Goal: Task Accomplishment & Management: Manage account settings

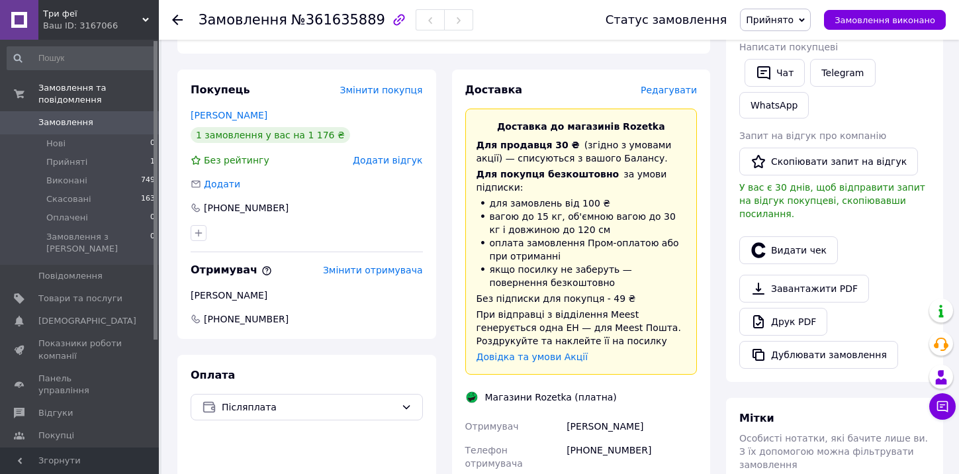
scroll to position [24, 0]
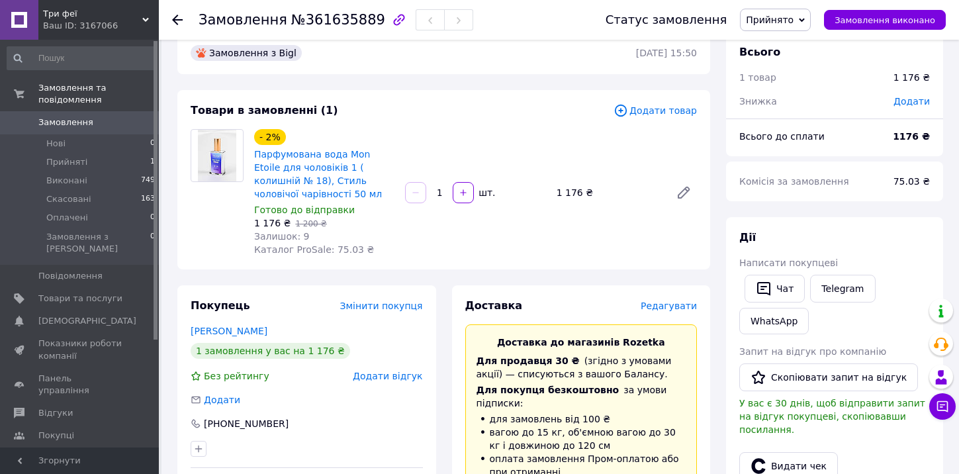
click at [107, 19] on span "Три феї" at bounding box center [92, 14] width 99 height 12
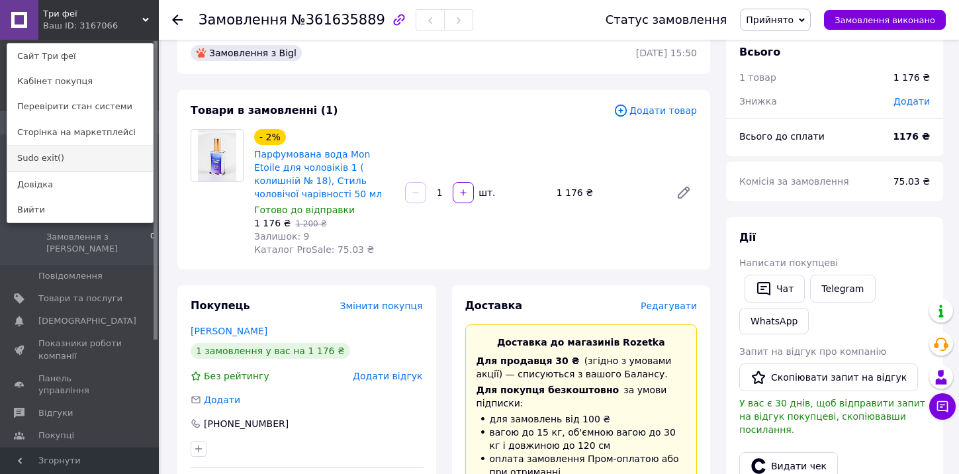
click at [58, 157] on link "Sudo exit()" at bounding box center [80, 158] width 146 height 25
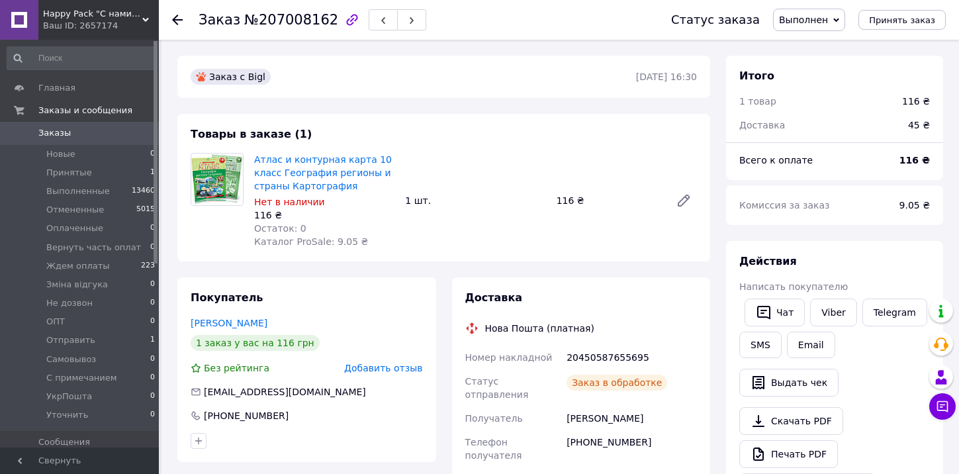
click at [114, 17] on span "Happy Pack "С нами ярче!"" at bounding box center [92, 14] width 99 height 12
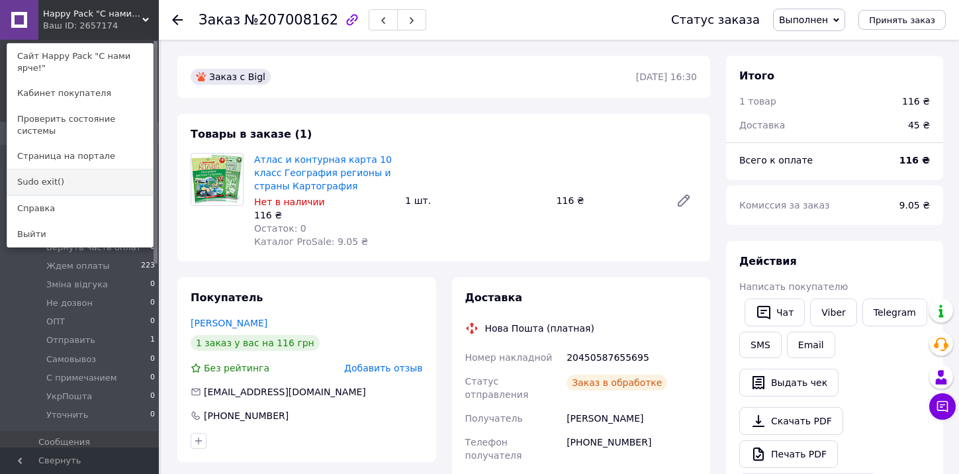
click at [71, 169] on link "Sudo exit()" at bounding box center [80, 181] width 146 height 25
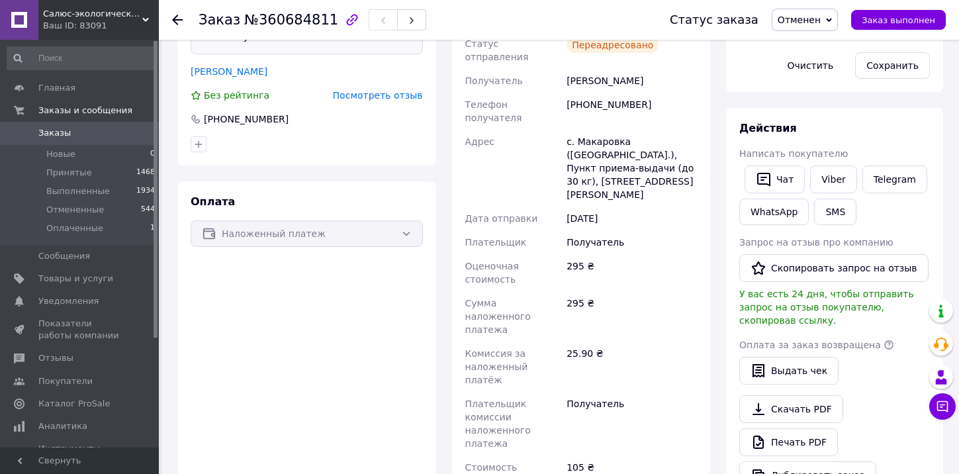
scroll to position [289, 0]
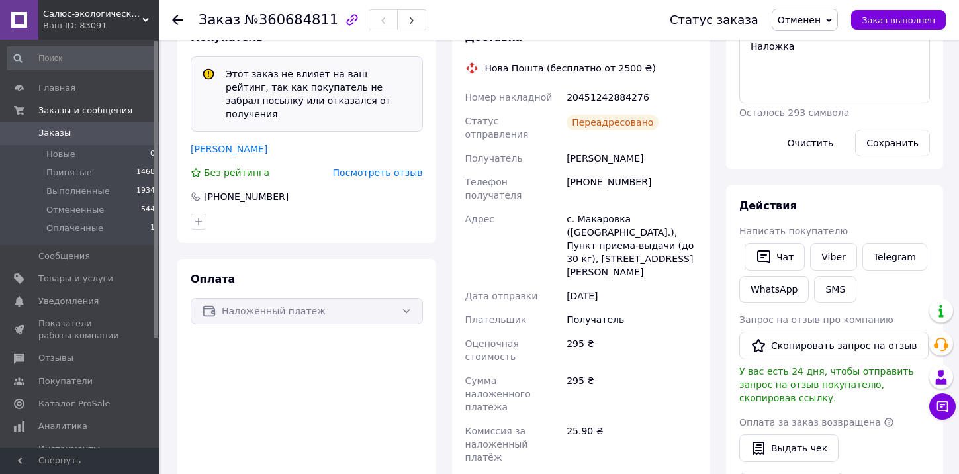
click at [122, 21] on div "Ваш ID: 83091" at bounding box center [101, 26] width 116 height 12
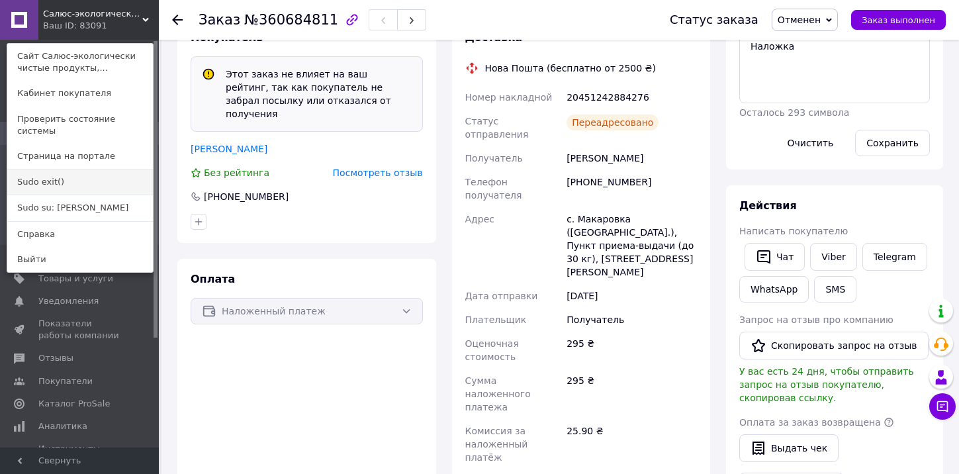
click at [60, 169] on link "Sudo exit()" at bounding box center [80, 181] width 146 height 25
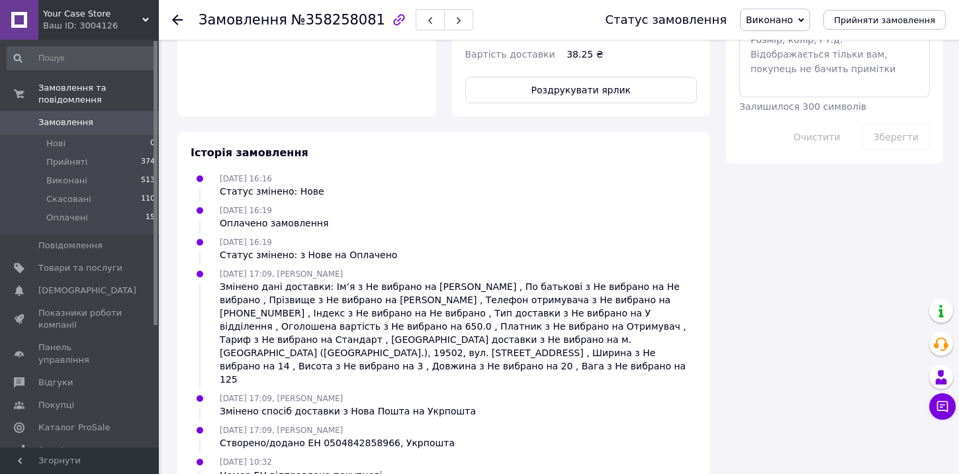
scroll to position [796, 0]
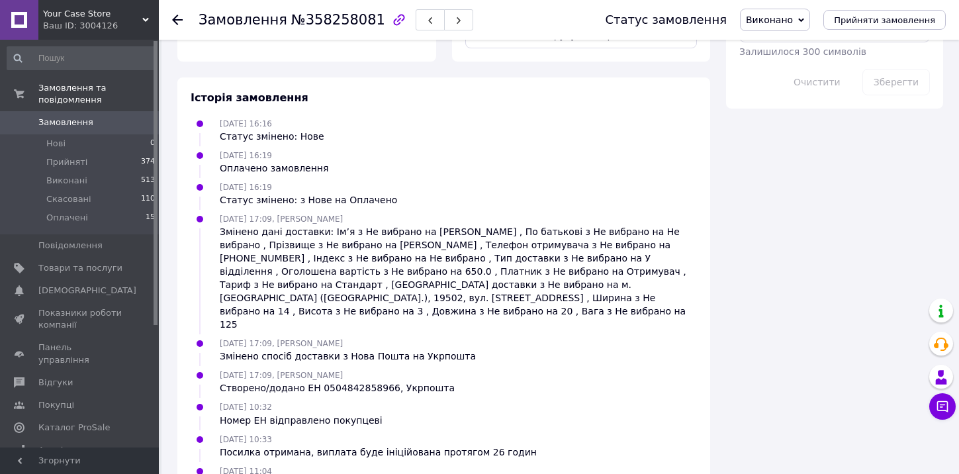
click at [69, 17] on span "Your Case Store" at bounding box center [92, 14] width 99 height 12
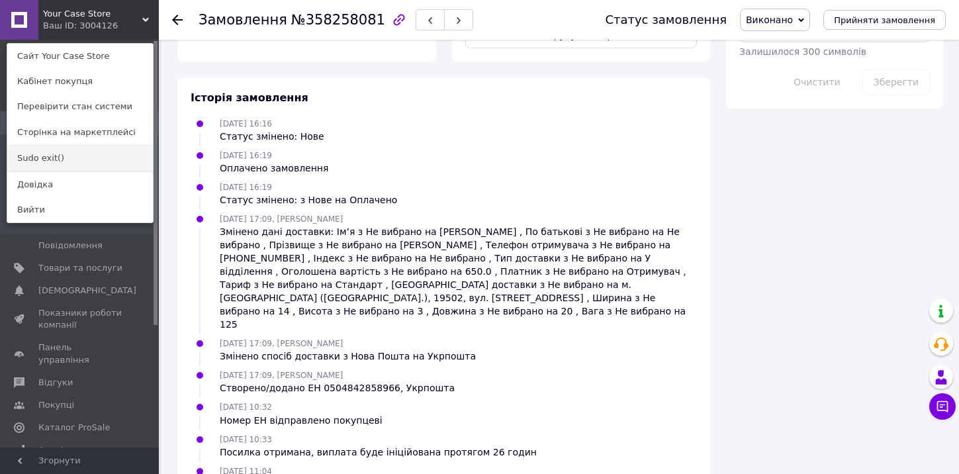
click at [46, 156] on link "Sudo exit()" at bounding box center [80, 158] width 146 height 25
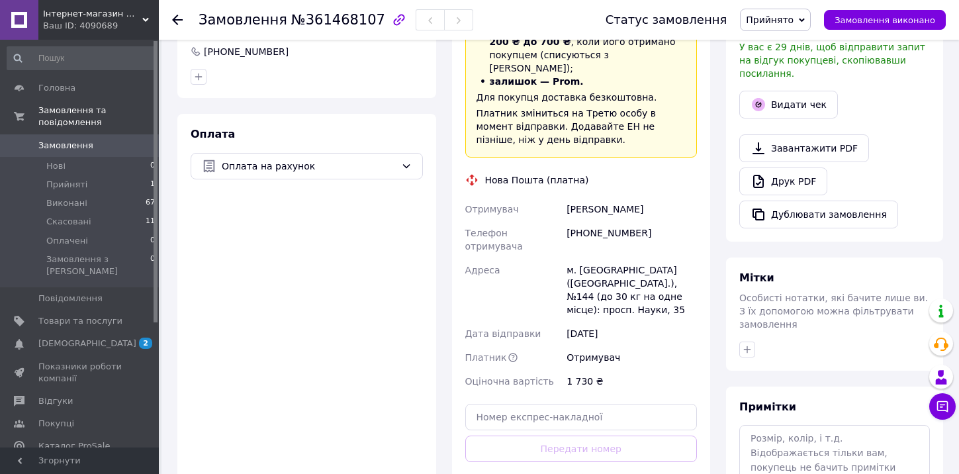
scroll to position [553, 0]
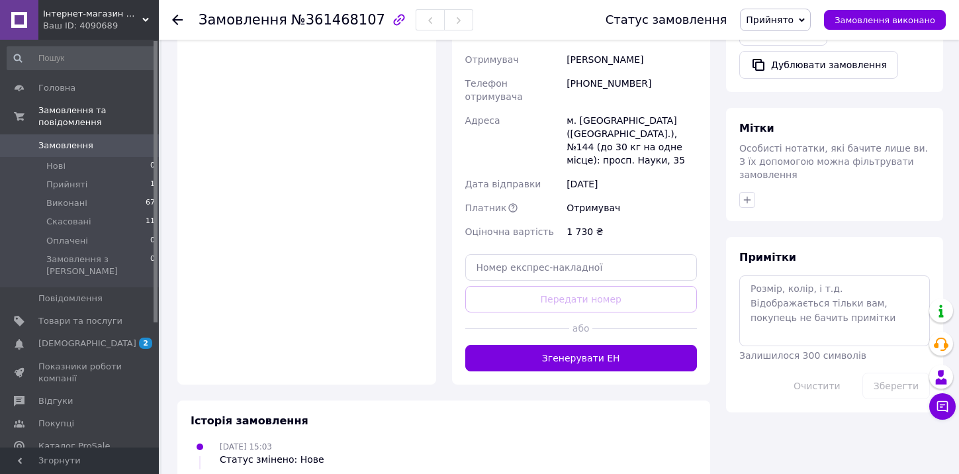
click at [116, 9] on span "Інтернет-магазин шпалер - hatka" at bounding box center [92, 14] width 99 height 12
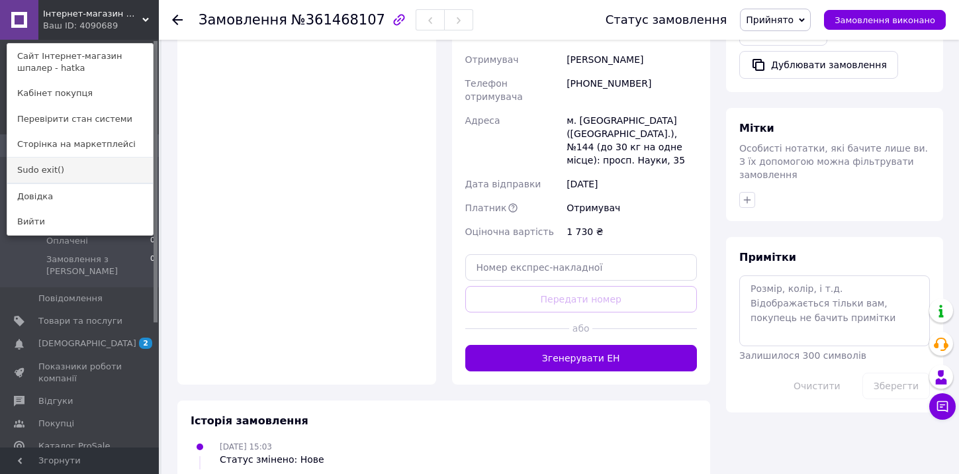
drag, startPoint x: 85, startPoint y: 166, endPoint x: 85, endPoint y: 32, distance: 134.3
click at [85, 166] on link "Sudo exit()" at bounding box center [80, 169] width 146 height 25
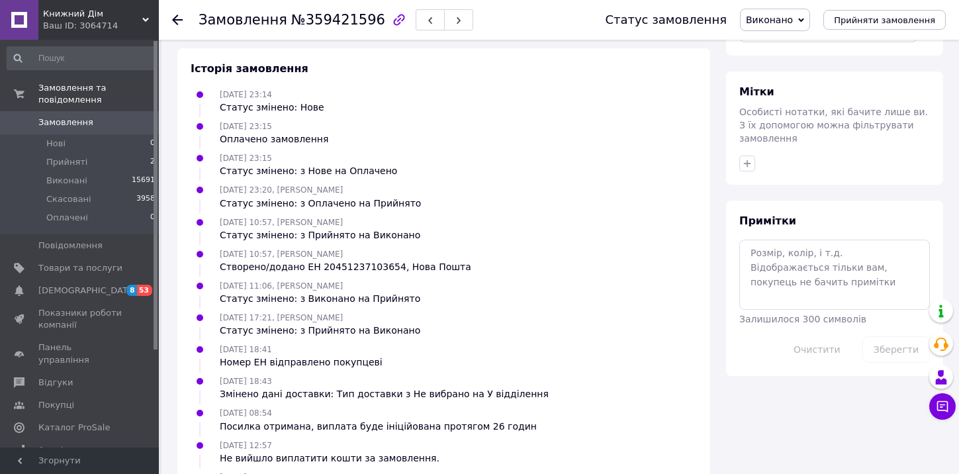
click at [62, 12] on span "Книжний Дім" at bounding box center [92, 14] width 99 height 12
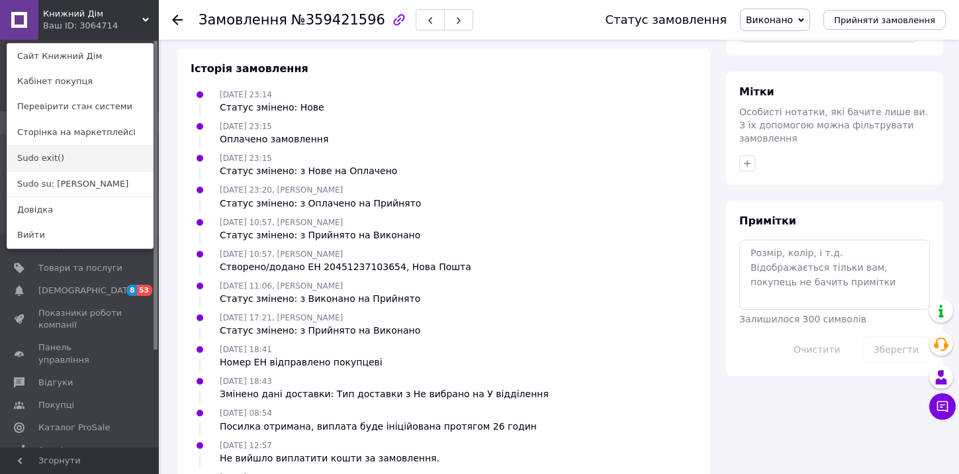
click at [47, 159] on link "Sudo exit()" at bounding box center [80, 158] width 146 height 25
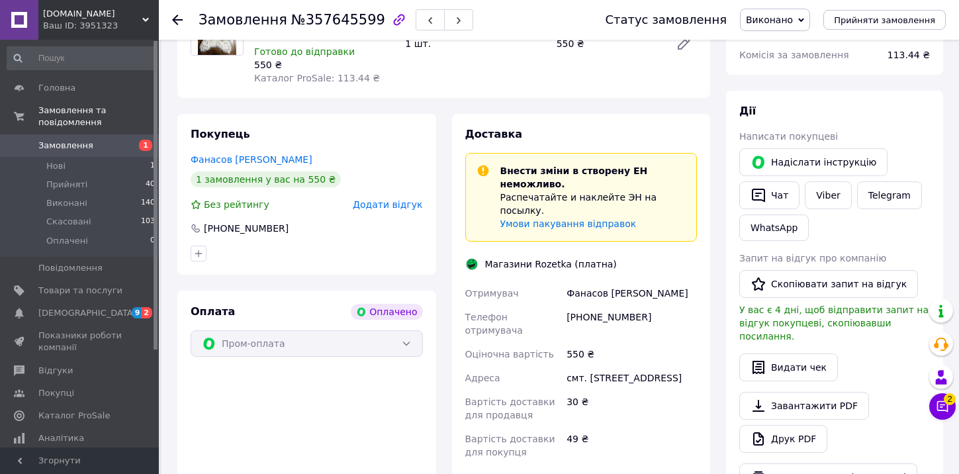
scroll to position [562, 0]
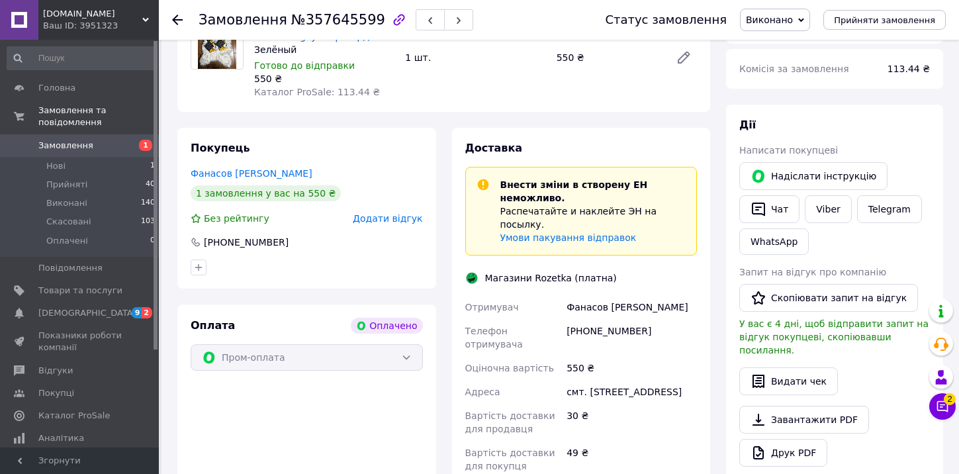
click at [64, 14] on span "[DOMAIN_NAME]" at bounding box center [92, 14] width 99 height 12
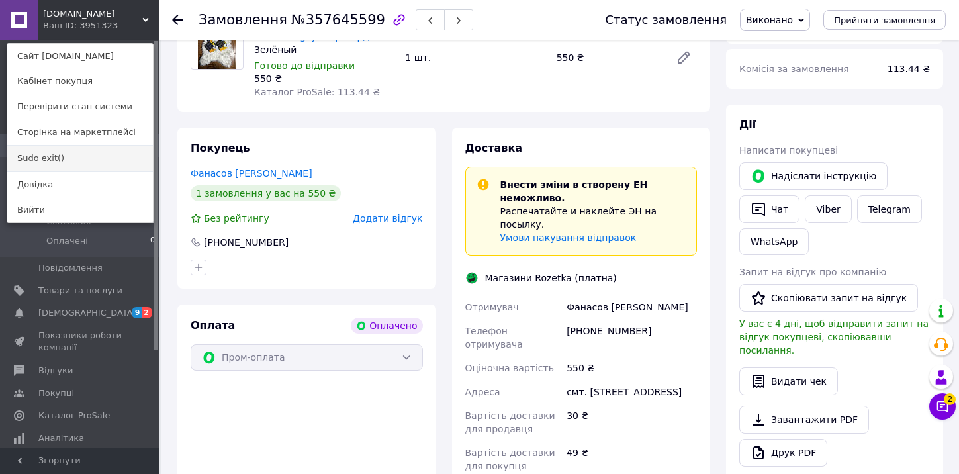
click at [70, 159] on link "Sudo exit()" at bounding box center [80, 158] width 146 height 25
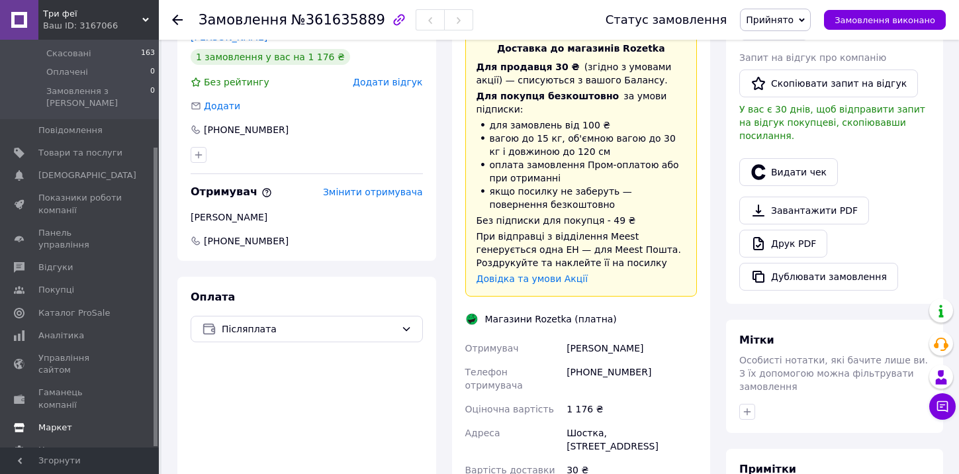
scroll to position [146, 0]
click at [78, 443] on span "Налаштування" at bounding box center [71, 449] width 67 height 12
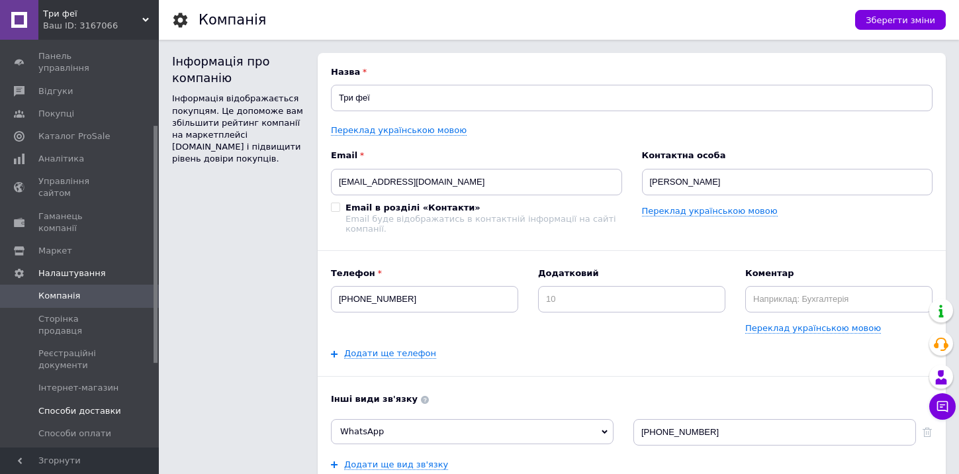
click at [87, 405] on span "Способи доставки" at bounding box center [79, 411] width 83 height 12
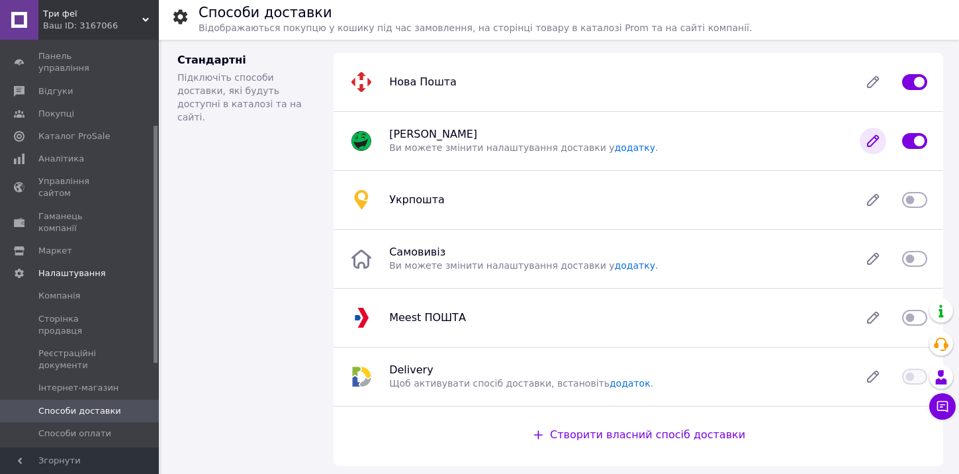
click at [872, 140] on icon at bounding box center [872, 141] width 11 height 11
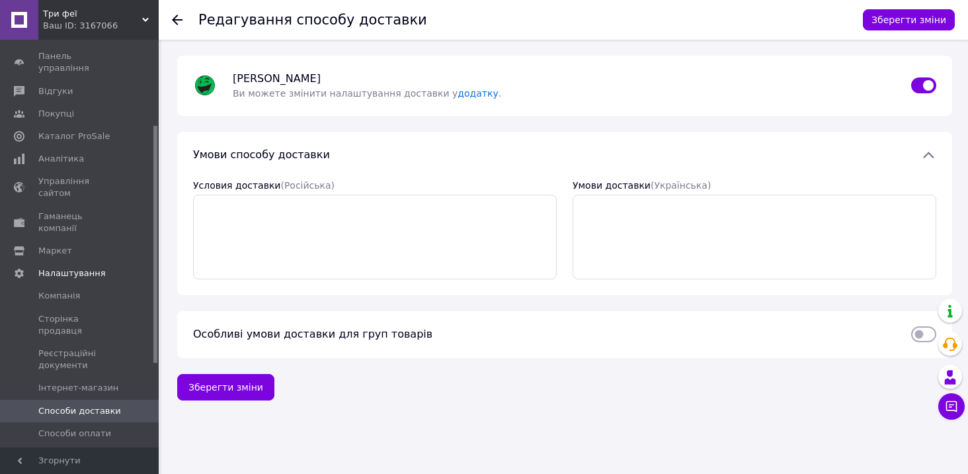
click at [97, 17] on span "Три феї" at bounding box center [92, 14] width 99 height 12
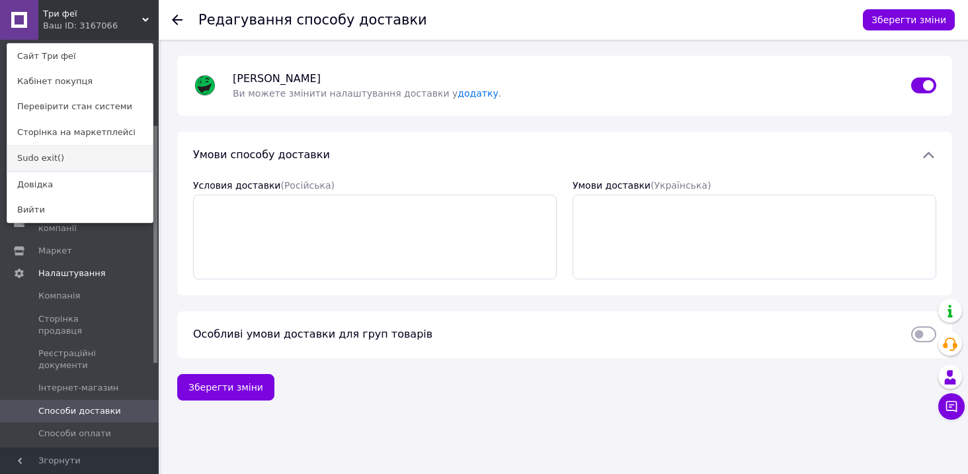
click at [57, 159] on link "Sudo exit()" at bounding box center [80, 158] width 146 height 25
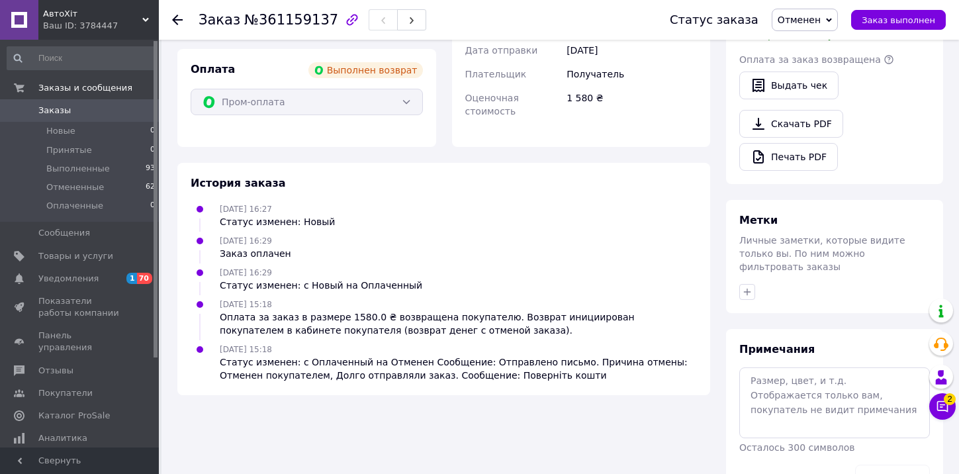
scroll to position [513, 0]
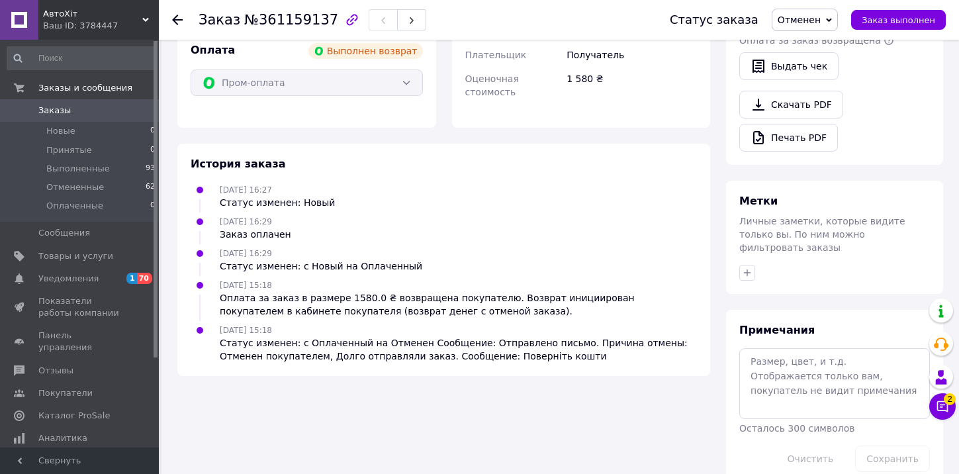
drag, startPoint x: 215, startPoint y: 252, endPoint x: 282, endPoint y: 251, distance: 66.8
click at [282, 278] on div "[DATE] 15:18 Оплата за заказ в размере 1580.0 ₴ возвращена покупателю. Возврат …" at bounding box center [458, 298] width 488 height 40
copy span "[DATE] 15:18"
click at [93, 19] on span "АвтоХіт" at bounding box center [92, 14] width 99 height 12
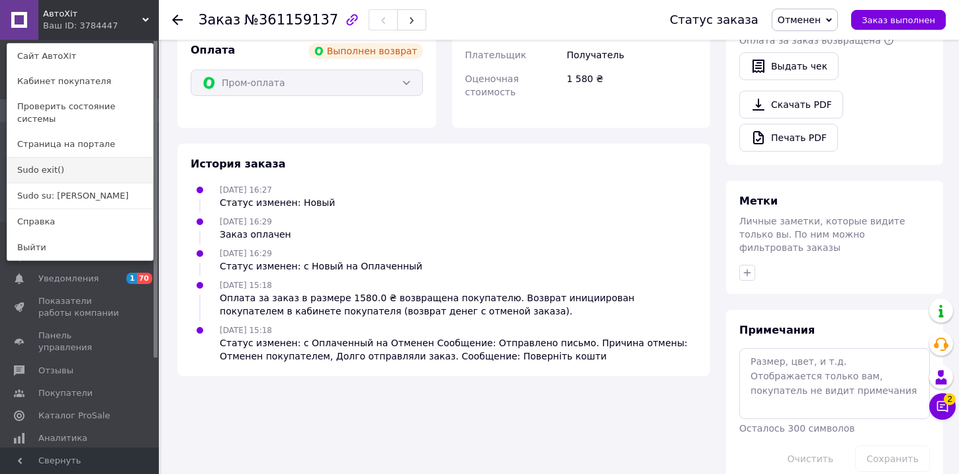
click at [69, 163] on link "Sudo exit()" at bounding box center [80, 169] width 146 height 25
